Goal: Task Accomplishment & Management: Use online tool/utility

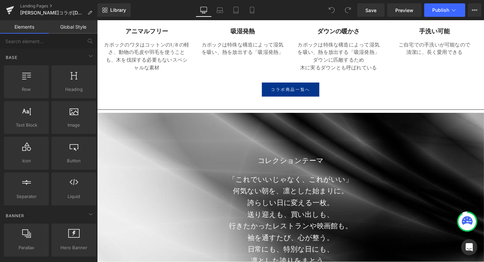
scroll to position [2467, 0]
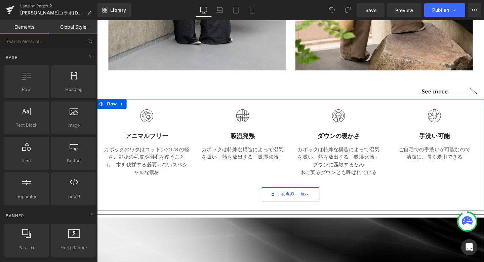
click at [298, 207] on span "Button" at bounding box center [300, 203] width 15 height 8
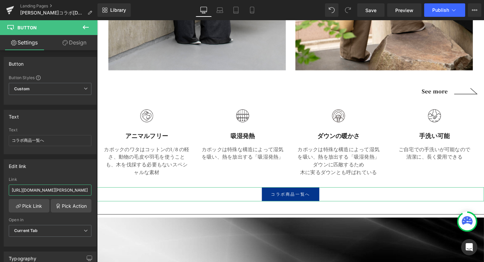
scroll to position [0, 47]
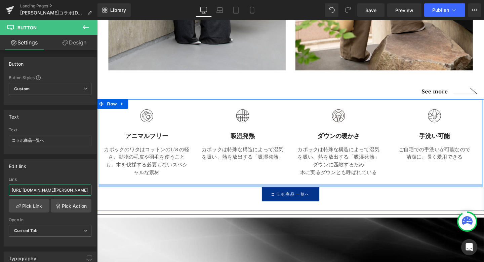
drag, startPoint x: 109, startPoint y: 209, endPoint x: 111, endPoint y: 200, distance: 9.5
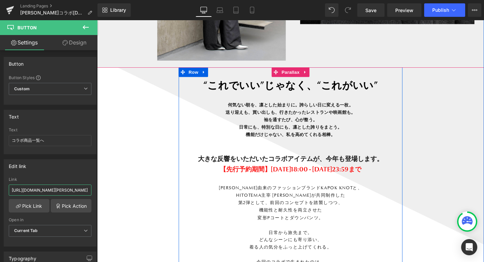
scroll to position [521, 0]
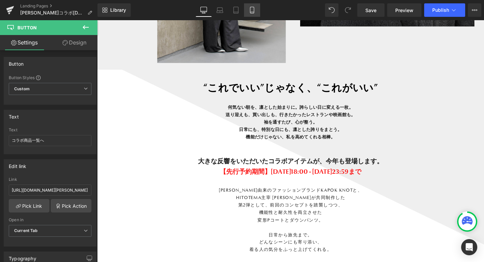
click at [249, 10] on icon at bounding box center [252, 10] width 7 height 7
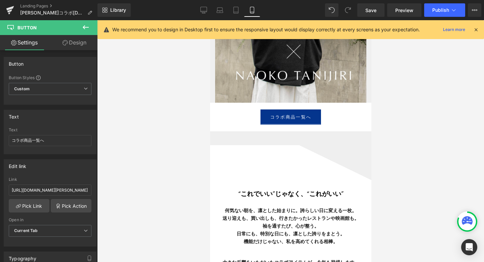
scroll to position [4549, 161]
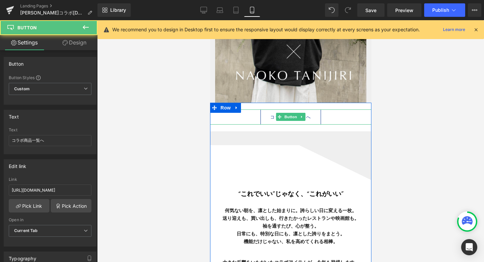
click at [308, 120] on span "コラボ商品一覧へ" at bounding box center [290, 116] width 41 height 7
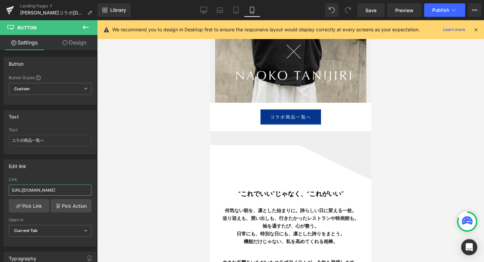
scroll to position [0, 40]
drag, startPoint x: 13, startPoint y: 190, endPoint x: 101, endPoint y: 194, distance: 88.2
click at [101, 194] on div "Button You are previewing how the will restyle your page. You can not edit Elem…" at bounding box center [242, 136] width 484 height 273
paste input "[URL][DOMAIN_NAME][PERSON_NAME]"
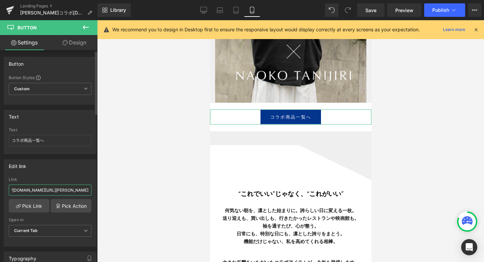
type input "hhttps://[DOMAIN_NAME][URL][PERSON_NAME]"
click at [74, 158] on div "Edit link https://kapok-knot.com/collections/kapok-knotfumi-nikaido Link hhttps…" at bounding box center [50, 200] width 101 height 92
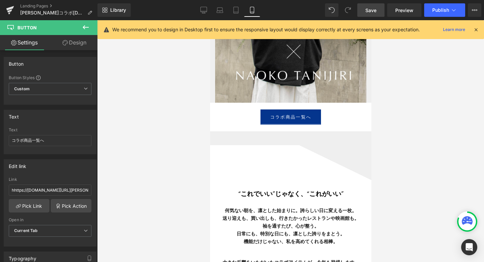
click at [379, 7] on link "Save" at bounding box center [371, 9] width 27 height 13
click at [130, 101] on div at bounding box center [290, 141] width 387 height 242
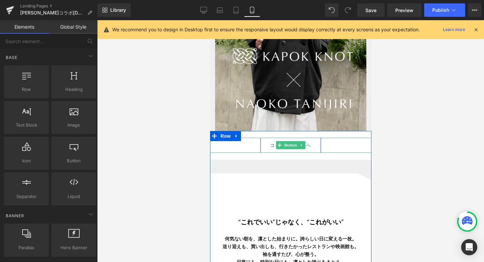
scroll to position [127, 0]
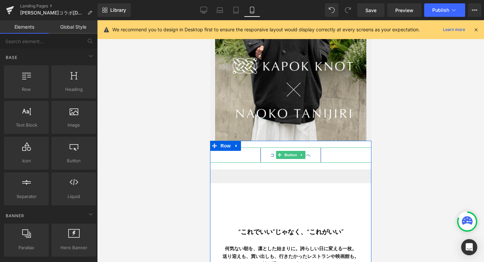
click at [312, 158] on link "コラボ商品一覧へ" at bounding box center [290, 154] width 61 height 15
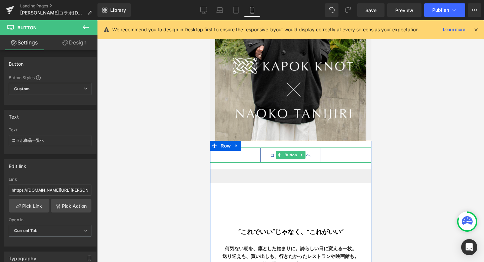
click at [270, 155] on span "コラボ商品一覧へ" at bounding box center [290, 154] width 41 height 7
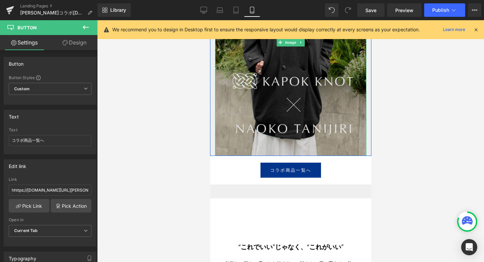
scroll to position [161, 0]
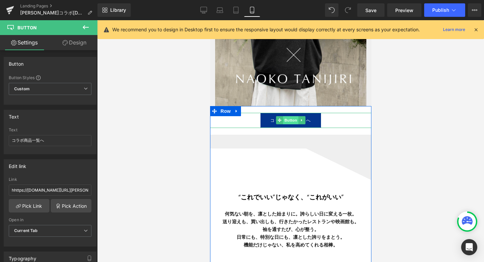
click at [297, 118] on span "Button" at bounding box center [290, 120] width 15 height 8
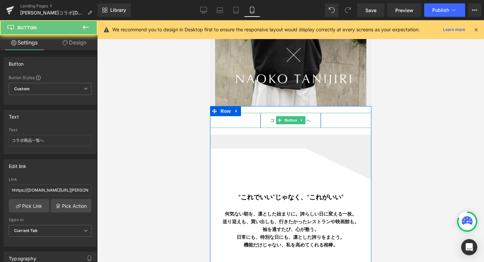
click at [310, 121] on span "コラボ商品一覧へ" at bounding box center [290, 120] width 41 height 7
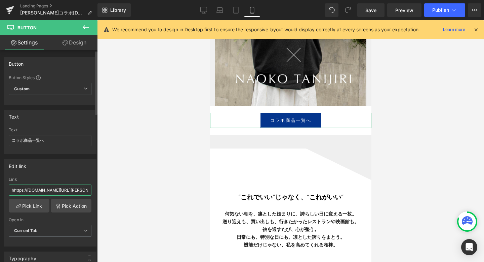
click at [59, 187] on input "hhttps://[DOMAIN_NAME][URL][PERSON_NAME]" at bounding box center [50, 189] width 83 height 11
drag, startPoint x: 63, startPoint y: 190, endPoint x: 97, endPoint y: 193, distance: 34.1
click at [97, 193] on div "Button Button Styles Custom Custom Setup Global Style Custom Setup Global Style…" at bounding box center [49, 157] width 98 height 215
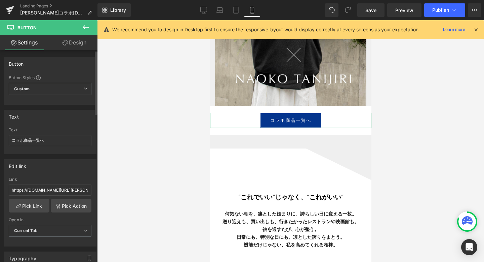
click at [77, 173] on div "Edit link hhttps://[DOMAIN_NAME][URL][PERSON_NAME] Link hhttps://[DOMAIN_NAME][…" at bounding box center [50, 202] width 93 height 87
drag, startPoint x: 70, startPoint y: 191, endPoint x: 104, endPoint y: 192, distance: 34.0
click at [104, 192] on div "Button You are previewing how the will restyle your page. You can not edit Elem…" at bounding box center [242, 136] width 484 height 273
click at [80, 170] on div "Edit link" at bounding box center [50, 165] width 92 height 13
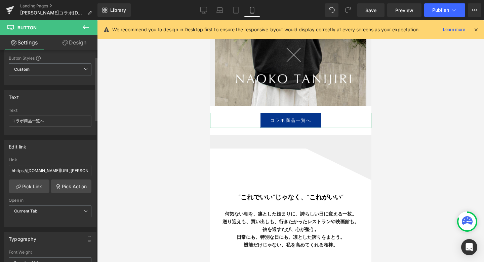
scroll to position [21, 0]
click at [62, 157] on div "Link" at bounding box center [50, 158] width 83 height 5
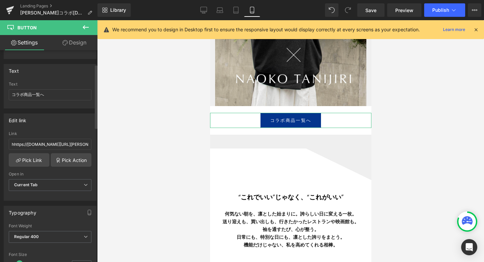
scroll to position [46, 0]
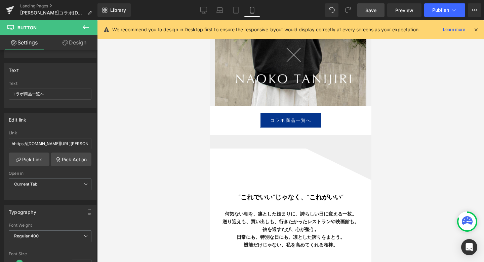
click at [373, 8] on span "Save" at bounding box center [371, 10] width 11 height 7
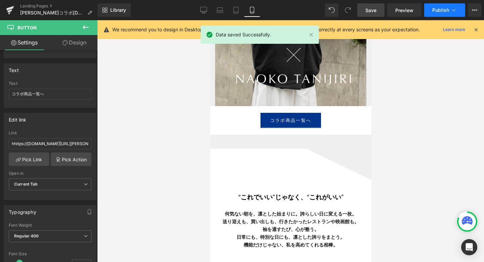
click at [452, 11] on icon at bounding box center [454, 10] width 7 height 7
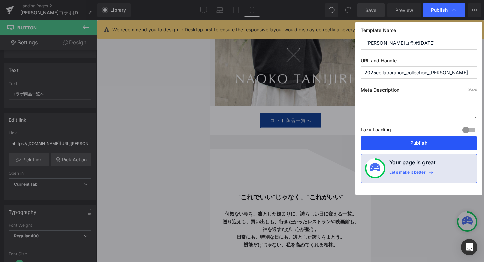
click at [410, 142] on button "Publish" at bounding box center [419, 142] width 116 height 13
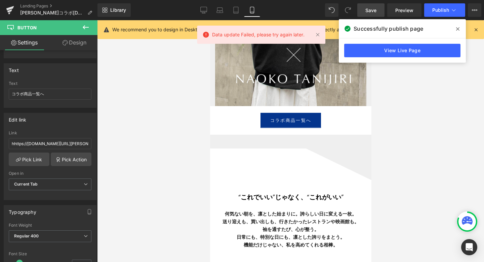
click at [458, 28] on icon at bounding box center [457, 28] width 3 height 3
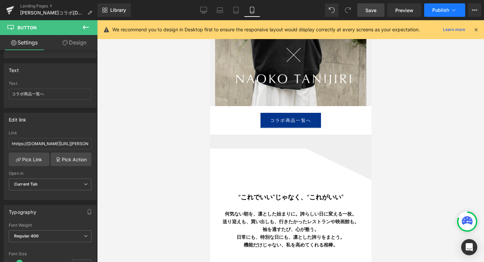
click at [446, 10] on span "Publish" at bounding box center [441, 9] width 17 height 5
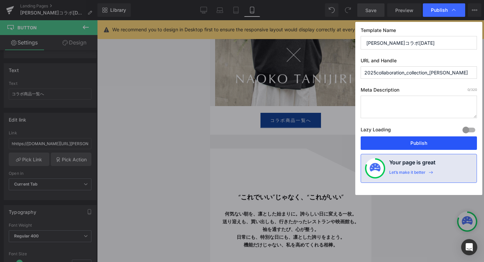
click at [420, 144] on button "Publish" at bounding box center [419, 142] width 116 height 13
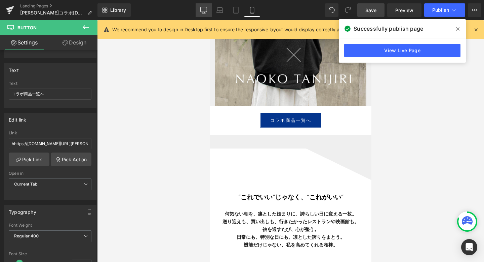
click at [207, 9] on icon at bounding box center [203, 10] width 7 height 7
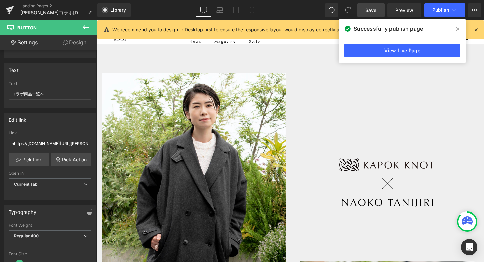
scroll to position [4387, 407]
click at [12, 7] on icon at bounding box center [10, 8] width 8 height 4
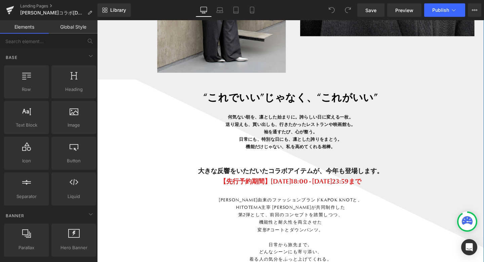
scroll to position [578, 0]
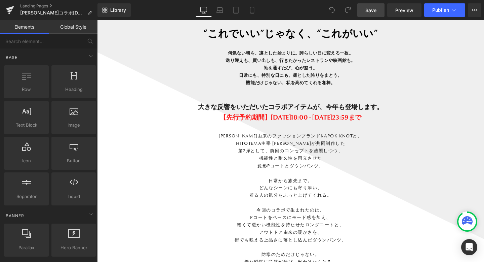
click at [374, 8] on span "Save" at bounding box center [371, 10] width 11 height 7
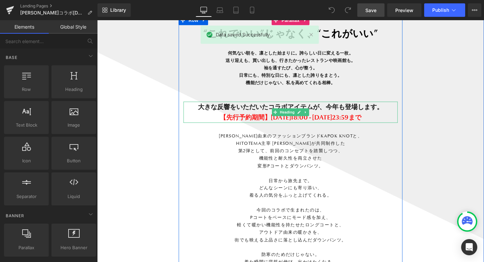
click at [293, 122] on span "【先行予約期間】[DATE]18:00 - [DATE]23:59まで" at bounding box center [300, 122] width 149 height 8
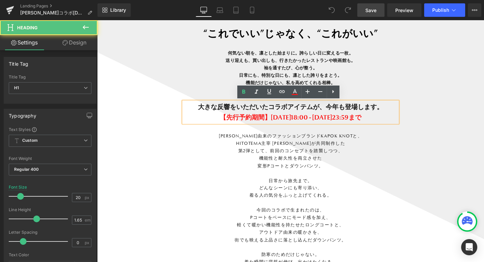
click at [293, 121] on span "【先行予約期間】[DATE]18:00 - [DATE]23:59まで" at bounding box center [300, 122] width 149 height 8
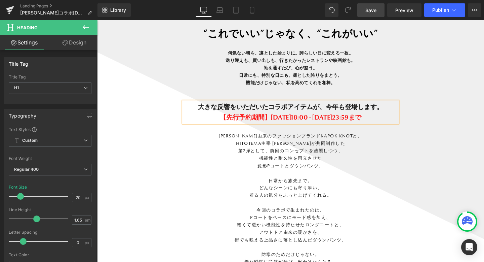
click at [359, 121] on span "【先行予約期間】[DATE]18:00 - [DATE]23:59まで" at bounding box center [300, 122] width 149 height 8
click at [453, 95] on span "“これでいい”じゃなく、“これがいい” 何気ない朝を、凛とした始まりに。誇らしい日に変える一枚。 送り迎えも、買い出しも、行きたかったレストランや映画館も。 …" at bounding box center [300, 159] width 407 height 288
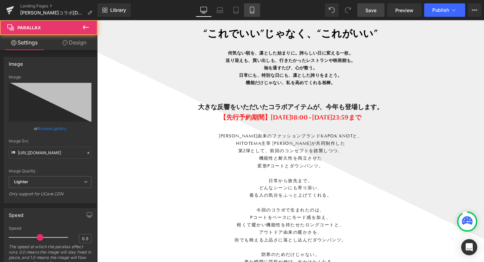
click at [250, 10] on icon at bounding box center [252, 10] width 7 height 7
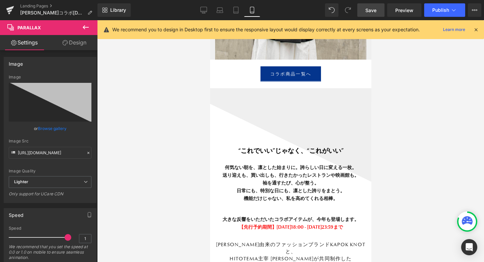
scroll to position [4549, 161]
click at [370, 9] on span "Save" at bounding box center [371, 10] width 11 height 7
click at [436, 8] on span "Publish" at bounding box center [441, 9] width 17 height 5
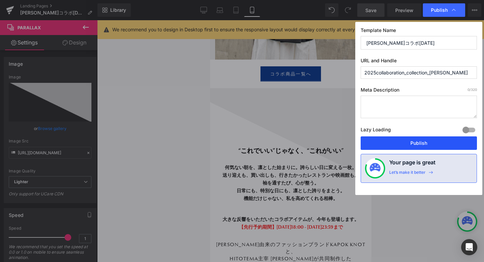
click at [423, 142] on button "Publish" at bounding box center [419, 142] width 116 height 13
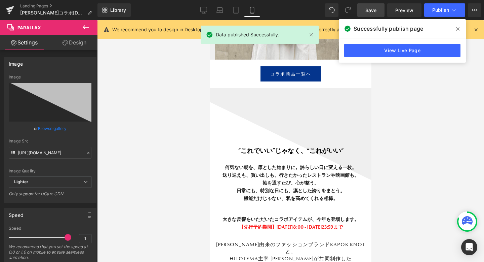
click at [458, 29] on icon at bounding box center [457, 28] width 3 height 3
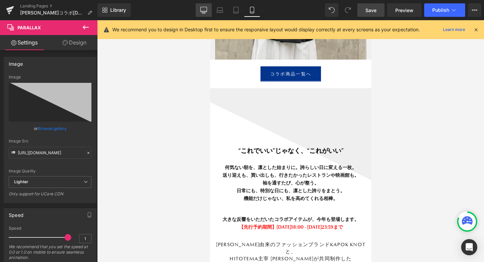
click at [207, 8] on icon at bounding box center [204, 9] width 6 height 5
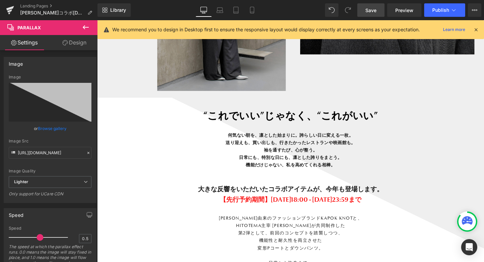
scroll to position [4387, 407]
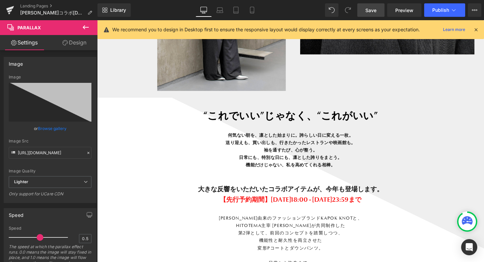
click at [375, 7] on span "Save" at bounding box center [371, 10] width 11 height 7
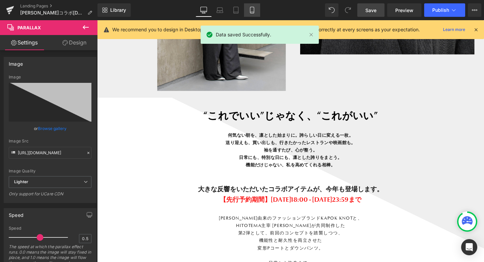
click at [251, 7] on icon at bounding box center [252, 10] width 7 height 7
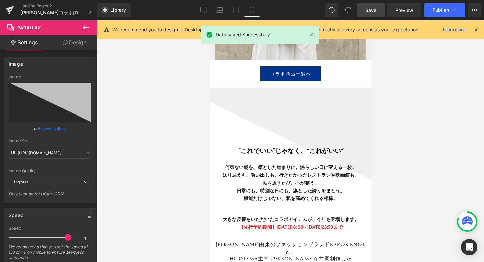
scroll to position [3, 3]
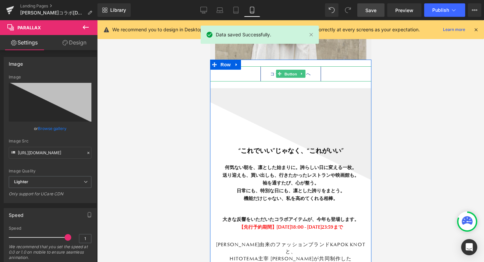
click at [290, 75] on span "Button" at bounding box center [290, 74] width 15 height 8
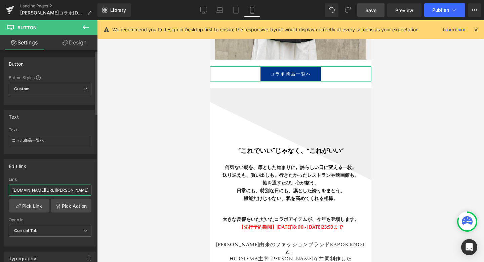
scroll to position [0, 0]
drag, startPoint x: 50, startPoint y: 189, endPoint x: 2, endPoint y: 193, distance: 48.3
click at [2, 193] on div "Edit link hhttps://[DOMAIN_NAME][URL][PERSON_NAME] Link hhttps://[DOMAIN_NAME][…" at bounding box center [50, 200] width 101 height 92
click at [14, 189] on input "hhttps://[DOMAIN_NAME][URL][PERSON_NAME]" at bounding box center [50, 189] width 83 height 11
type input "[URL][DOMAIN_NAME][PERSON_NAME]"
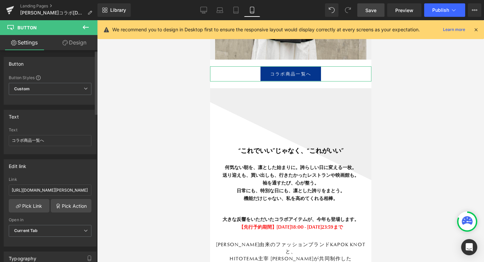
click at [71, 164] on div "Edit link" at bounding box center [50, 165] width 92 height 13
click at [367, 11] on span "Save" at bounding box center [371, 10] width 11 height 7
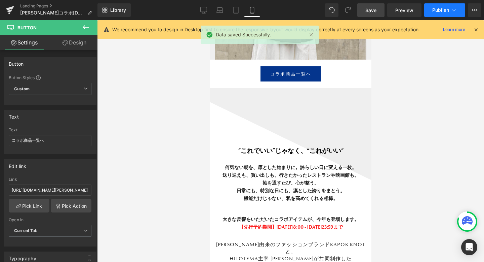
click at [436, 10] on span "Publish" at bounding box center [441, 9] width 17 height 5
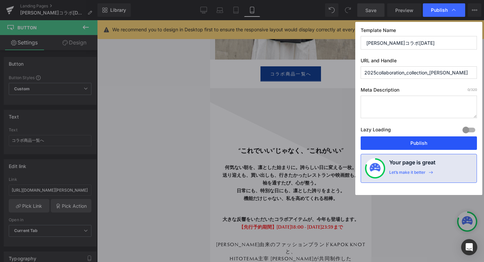
click at [417, 142] on button "Publish" at bounding box center [419, 142] width 116 height 13
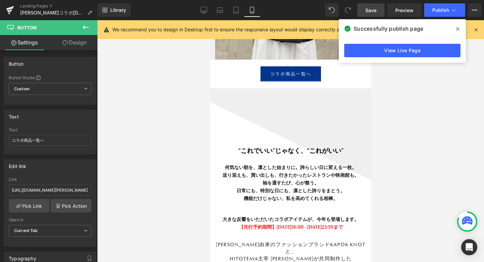
click at [452, 121] on div at bounding box center [290, 141] width 387 height 242
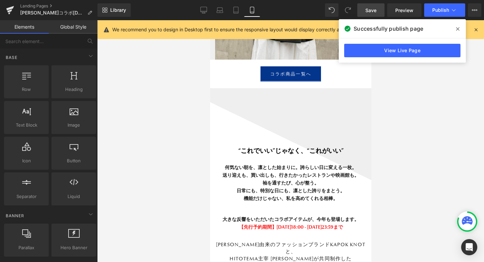
click at [440, 84] on div at bounding box center [290, 141] width 387 height 242
